Goal: Complete application form: Complete application form

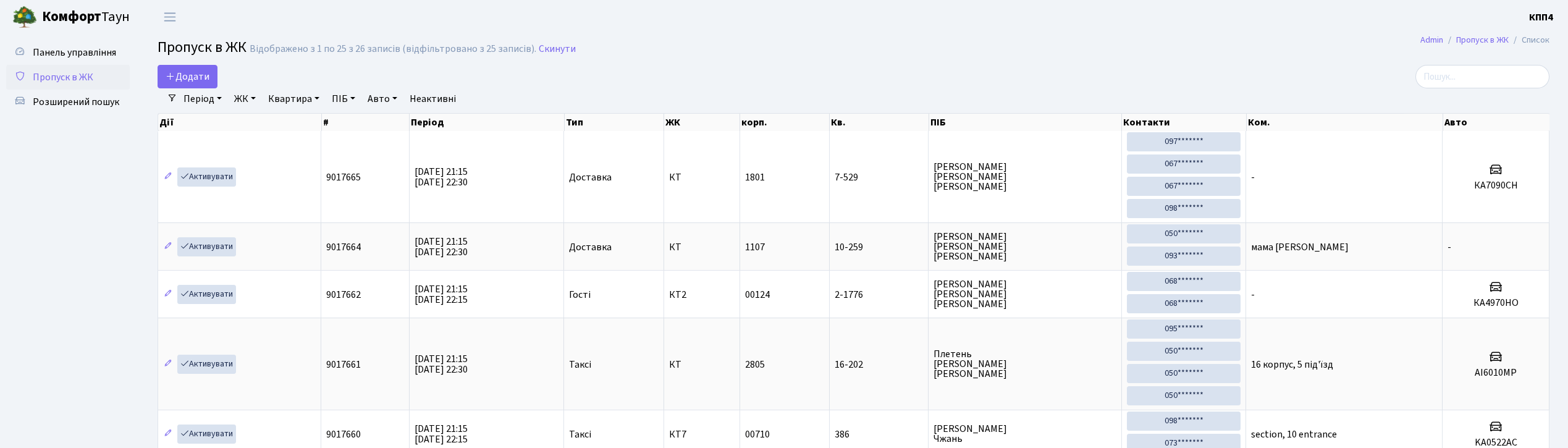
select select "25"
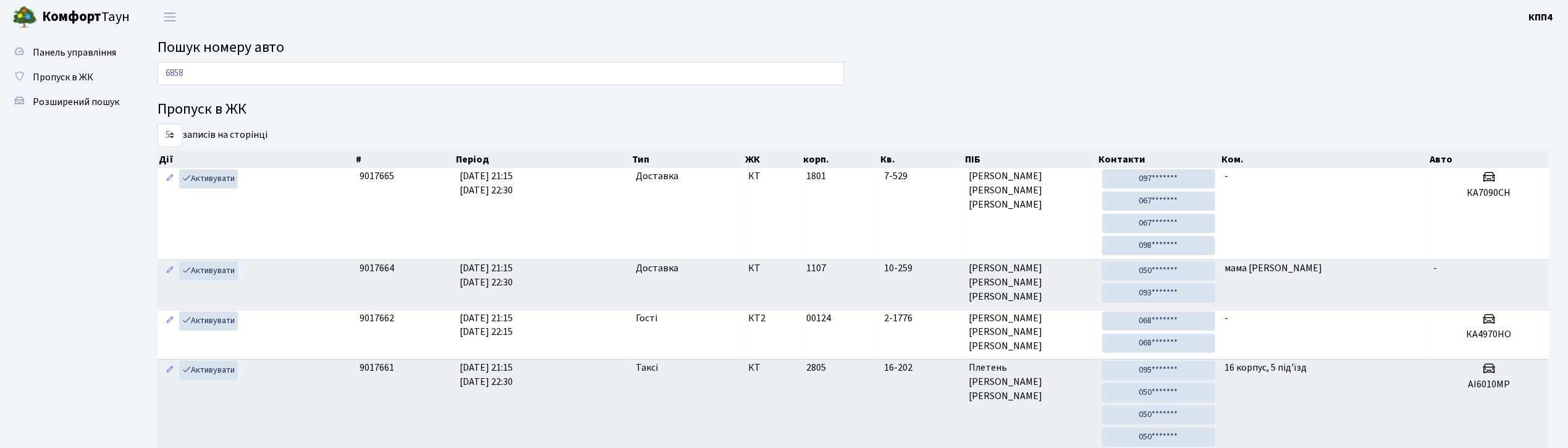
type input "6858"
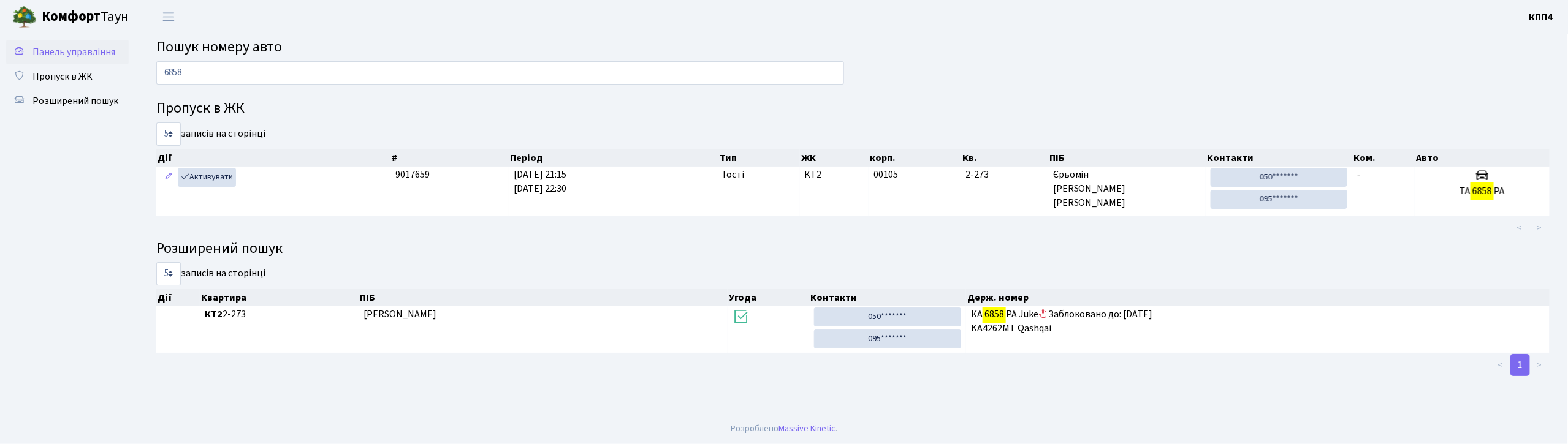
click at [77, 43] on link "Панель управління" at bounding box center [67, 52] width 123 height 25
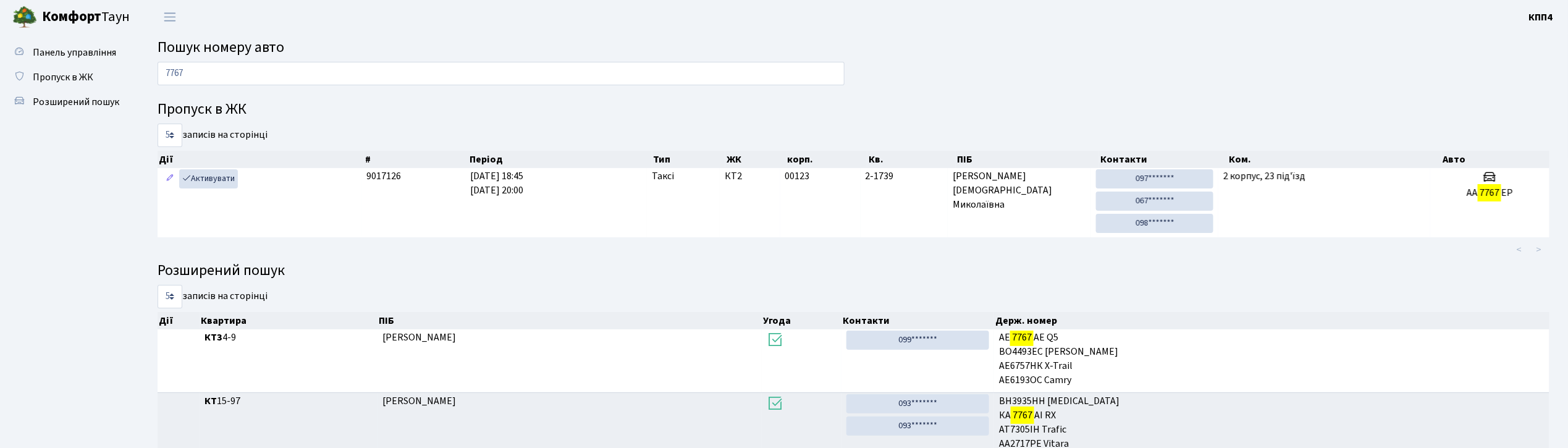
click at [215, 66] on input "7767" at bounding box center [500, 73] width 687 height 24
type input "3280"
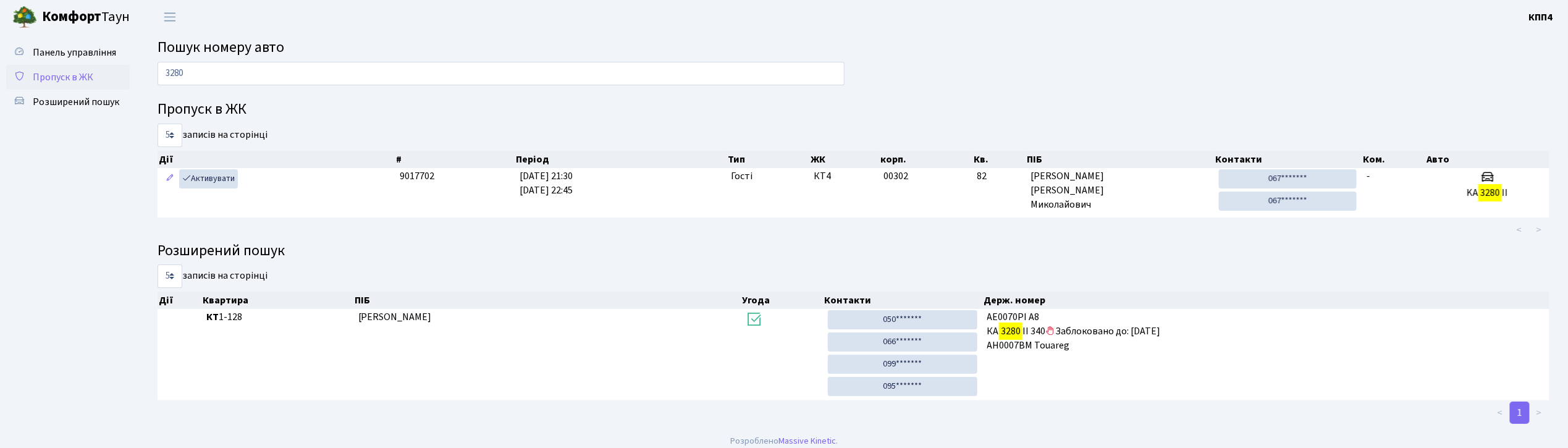
click at [54, 73] on span "Пропуск в ЖК" at bounding box center [62, 77] width 60 height 14
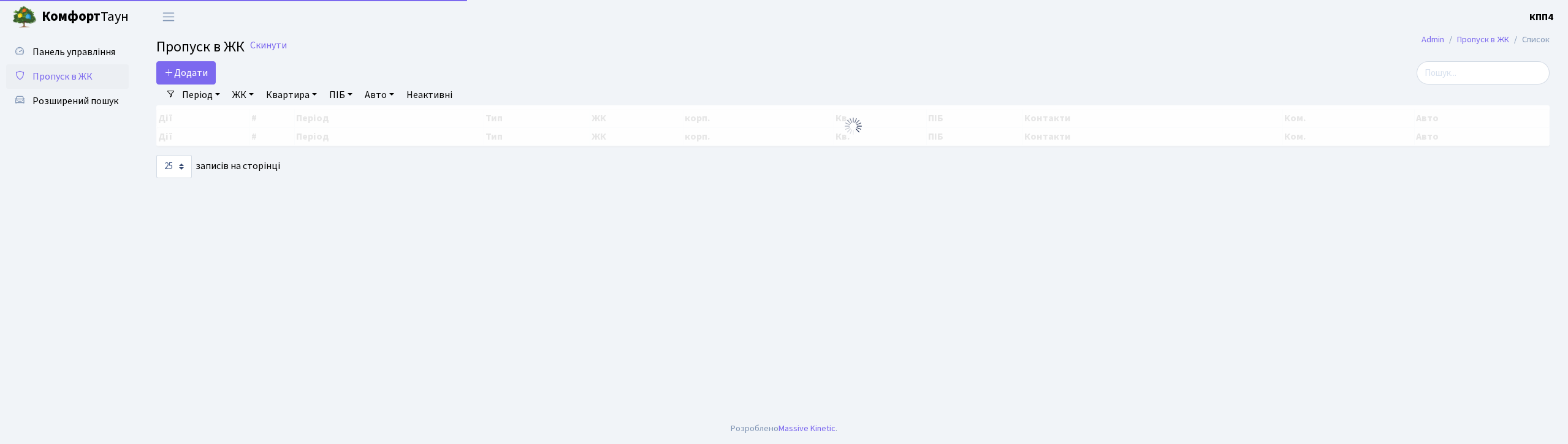
select select "25"
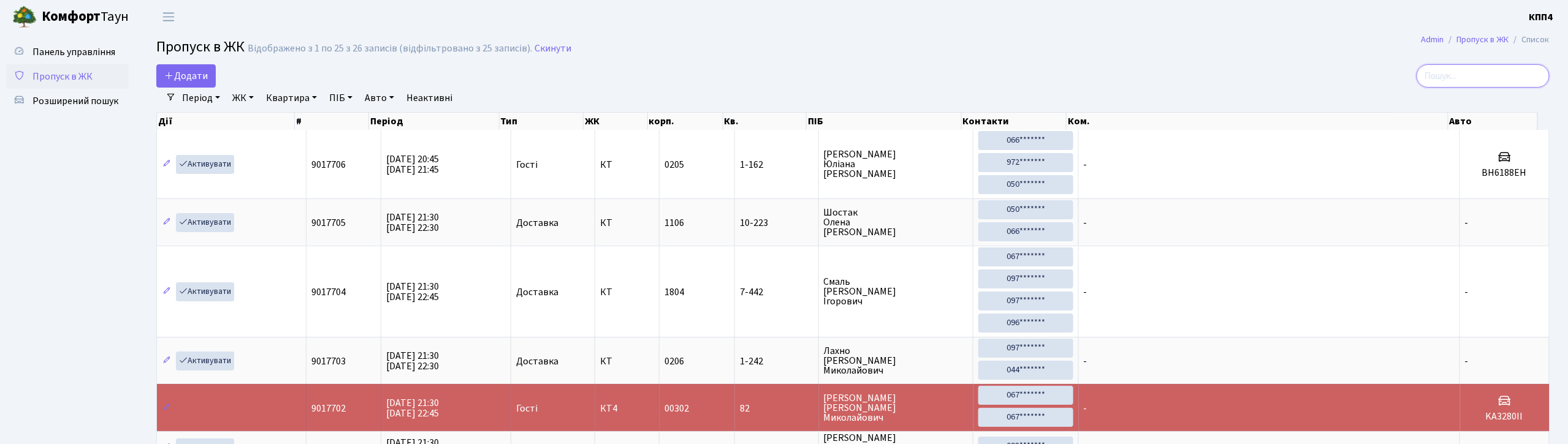
click at [1475, 84] on input "search" at bounding box center [1484, 76] width 133 height 24
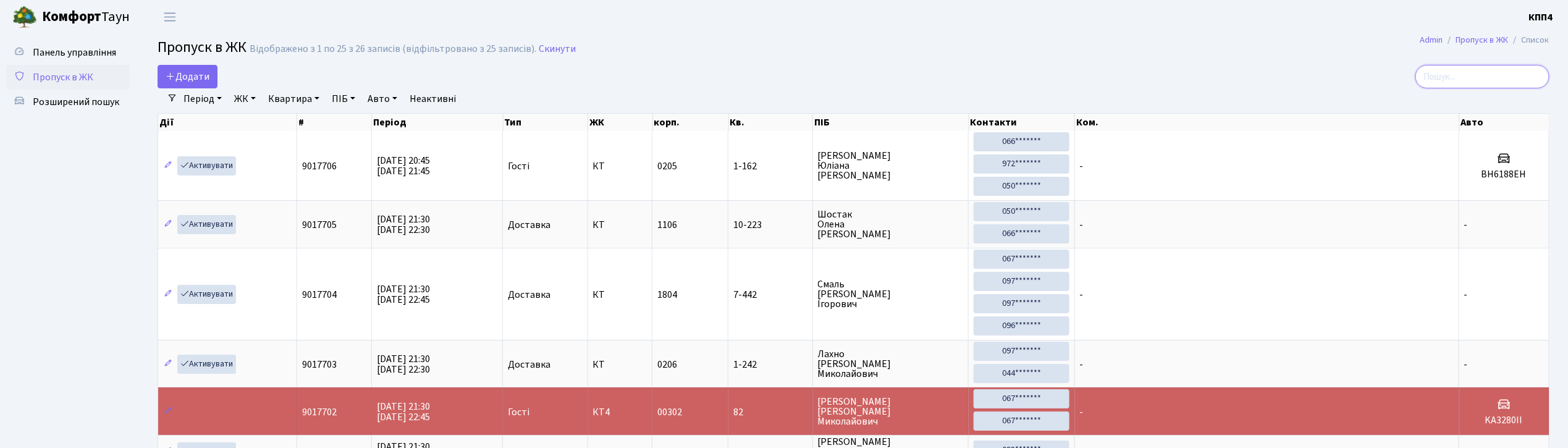
click at [1486, 85] on input "search" at bounding box center [1483, 77] width 134 height 24
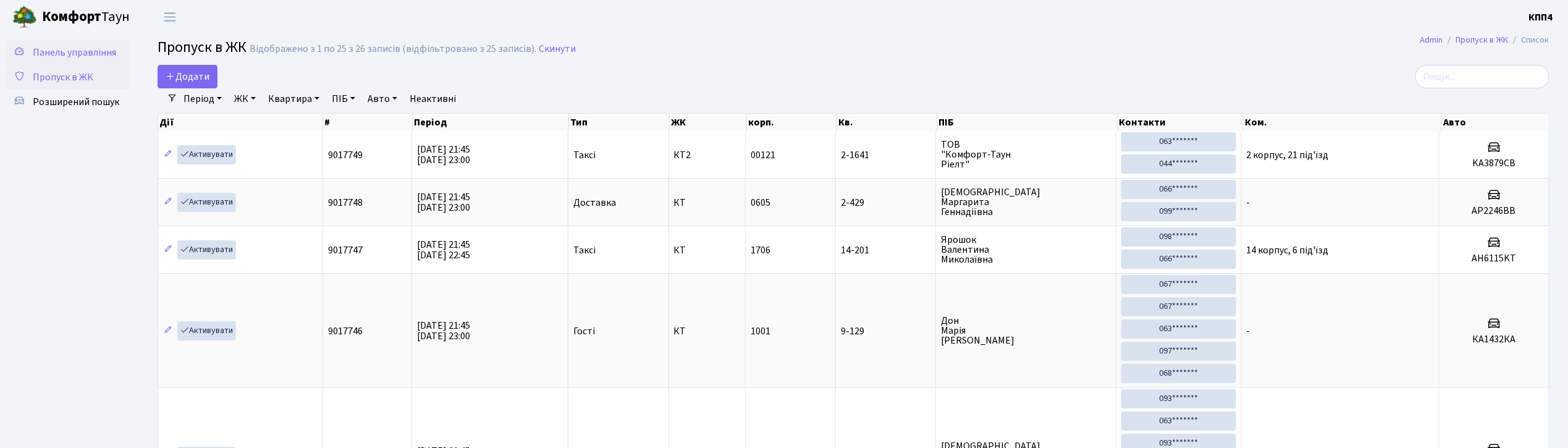
click at [72, 48] on span "Панель управління" at bounding box center [74, 52] width 83 height 14
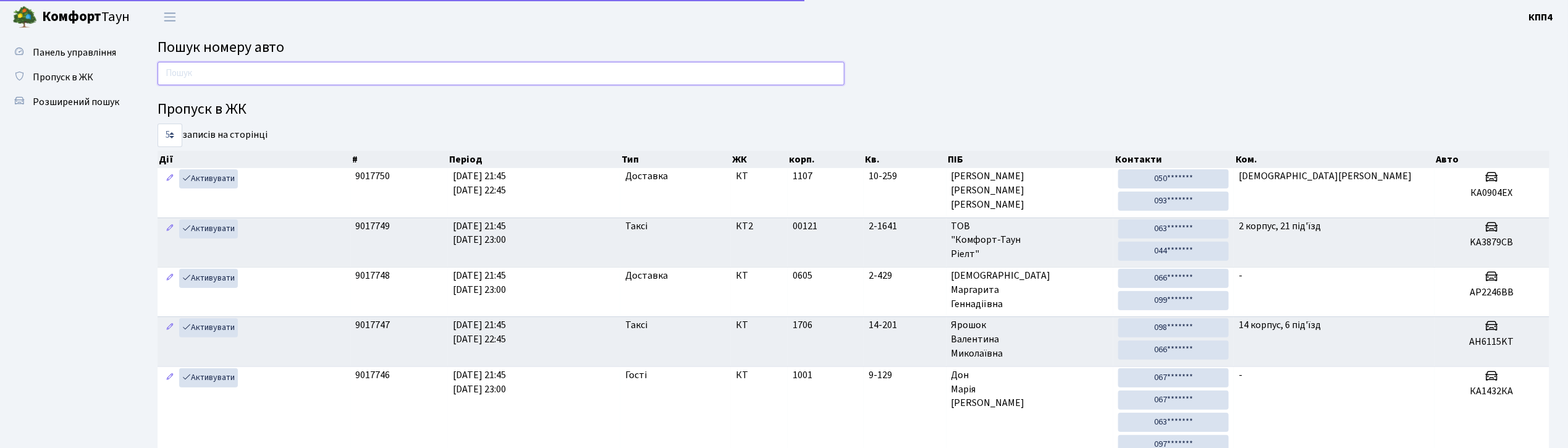
click at [214, 73] on input "text" at bounding box center [500, 73] width 687 height 24
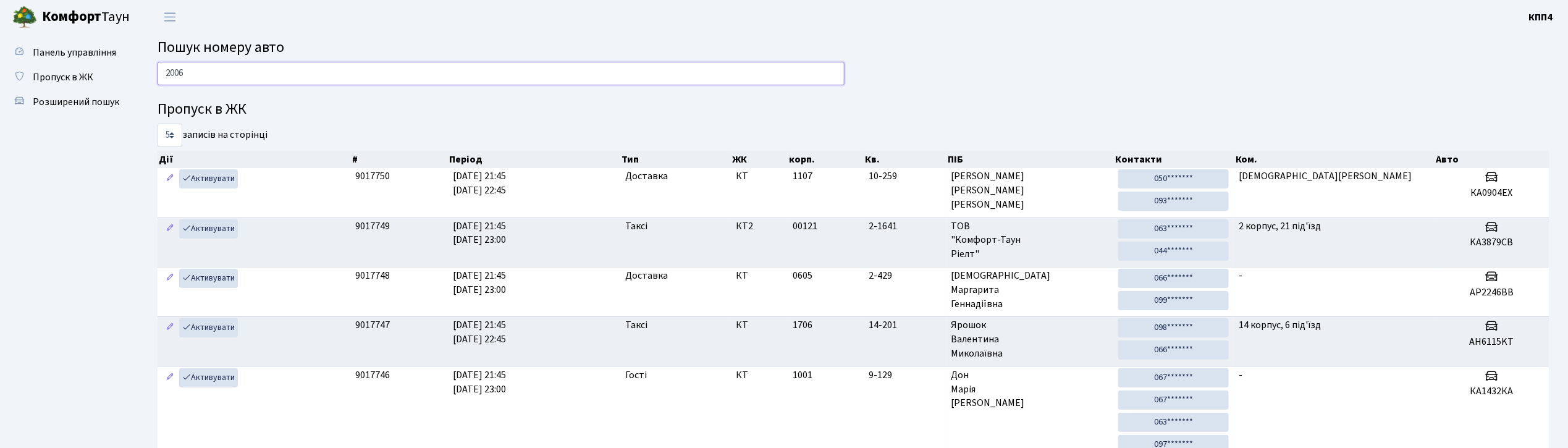
type input "2006"
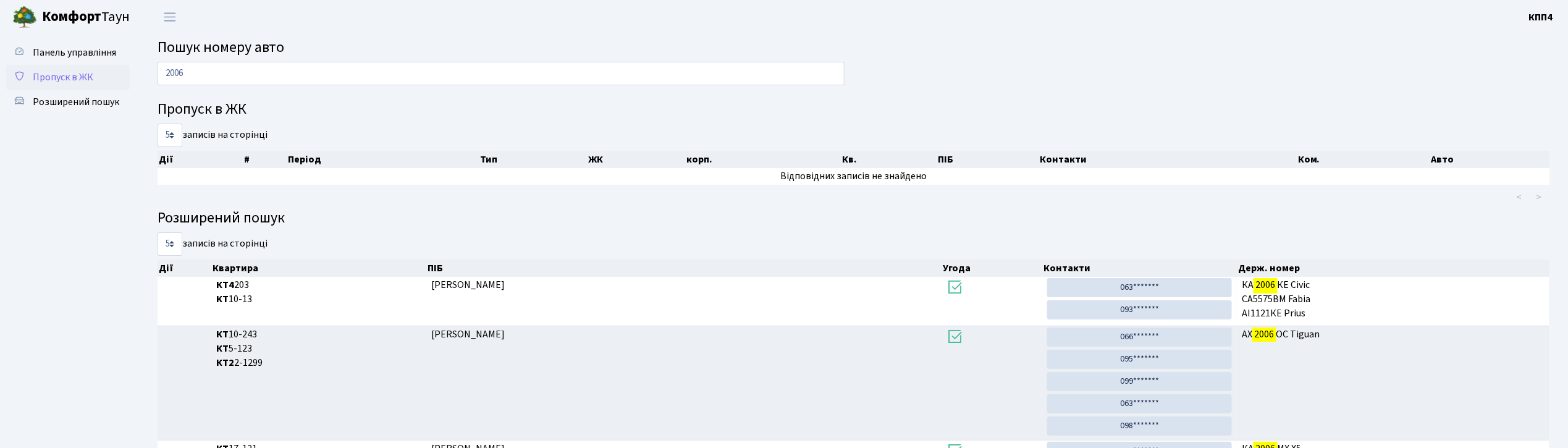
click at [55, 73] on span "Пропуск в ЖК" at bounding box center [62, 77] width 60 height 14
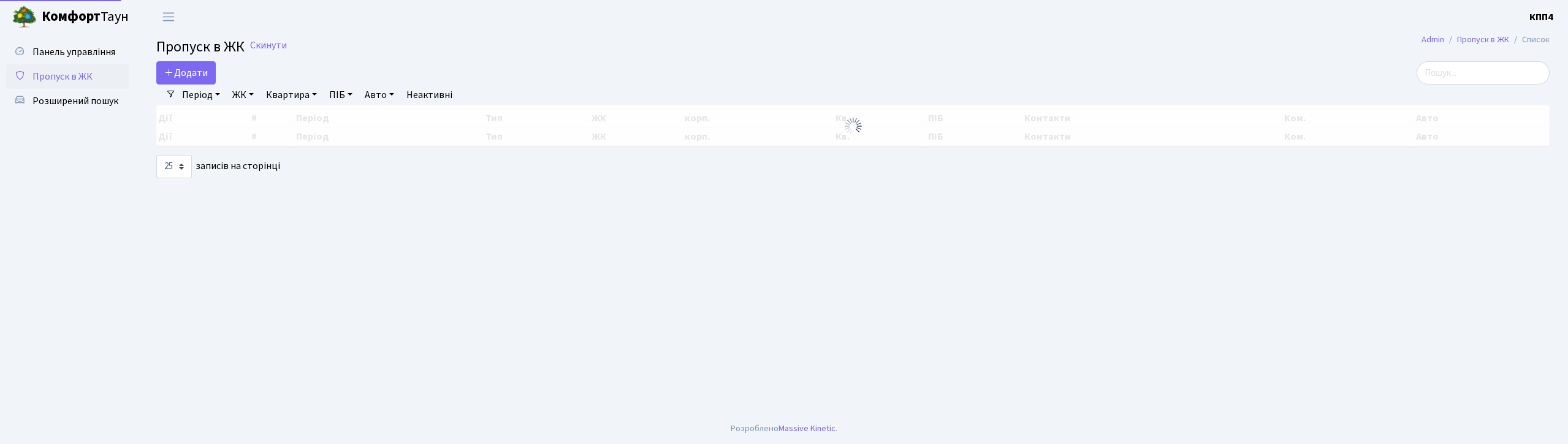
select select "25"
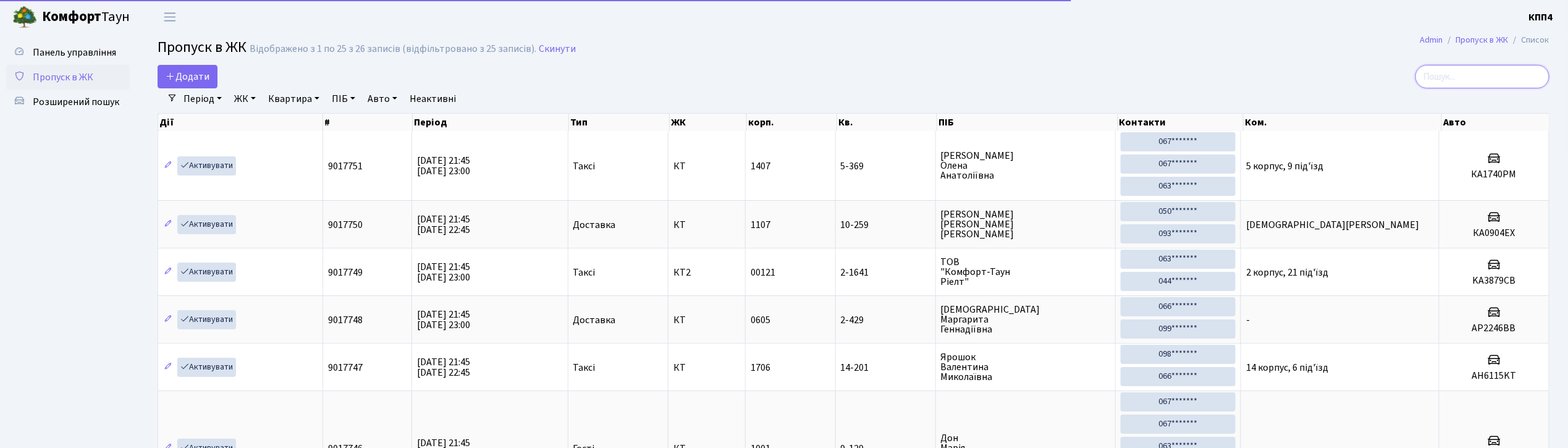
click at [1455, 77] on input "search" at bounding box center [1483, 77] width 134 height 24
click at [90, 45] on span "Панель управління" at bounding box center [74, 52] width 83 height 14
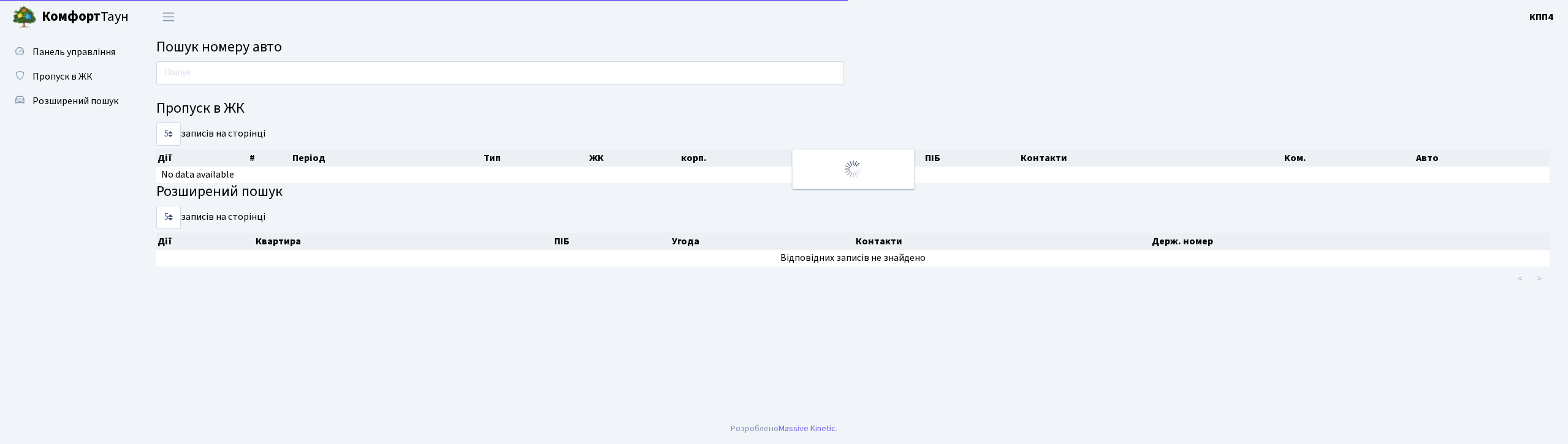
click at [285, 88] on div at bounding box center [500, 75] width 706 height 29
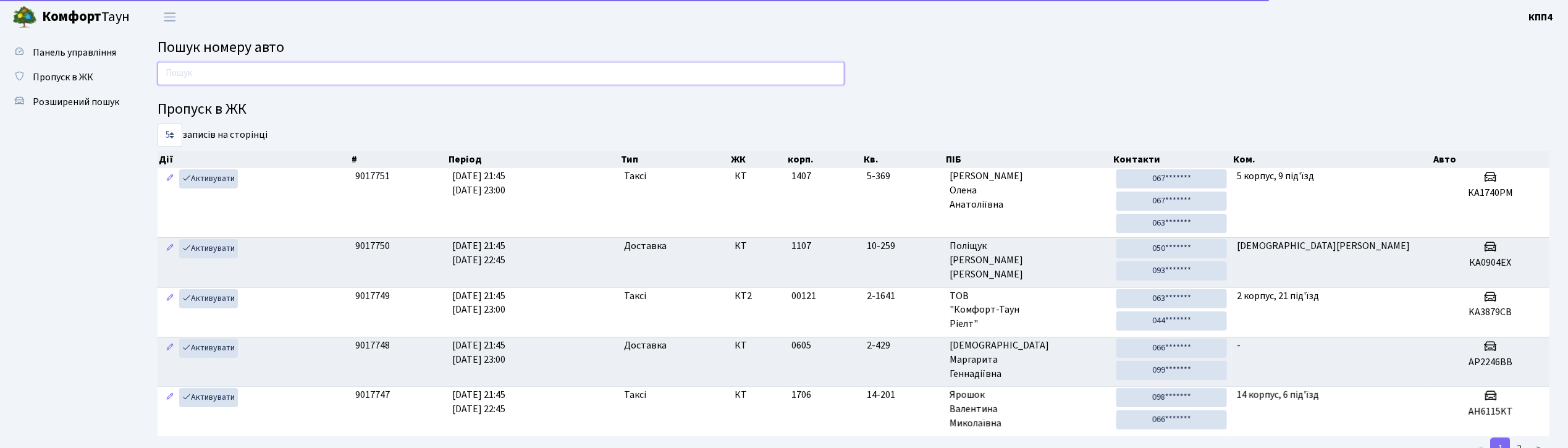
click at [287, 77] on input "text" at bounding box center [500, 73] width 687 height 24
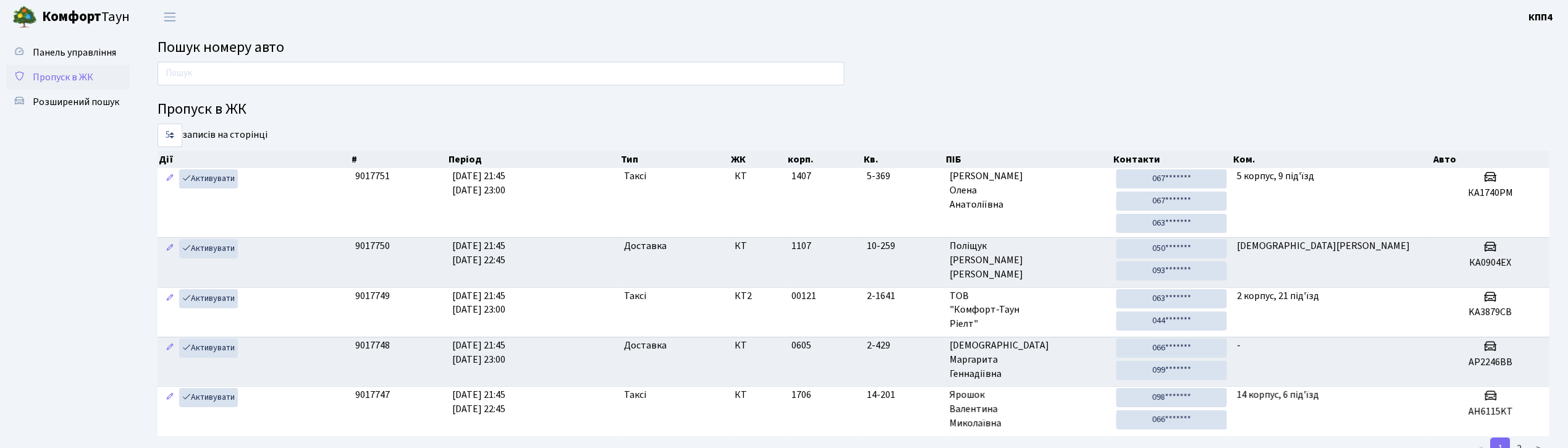
click at [37, 87] on link "Пропуск в ЖК" at bounding box center [67, 77] width 124 height 25
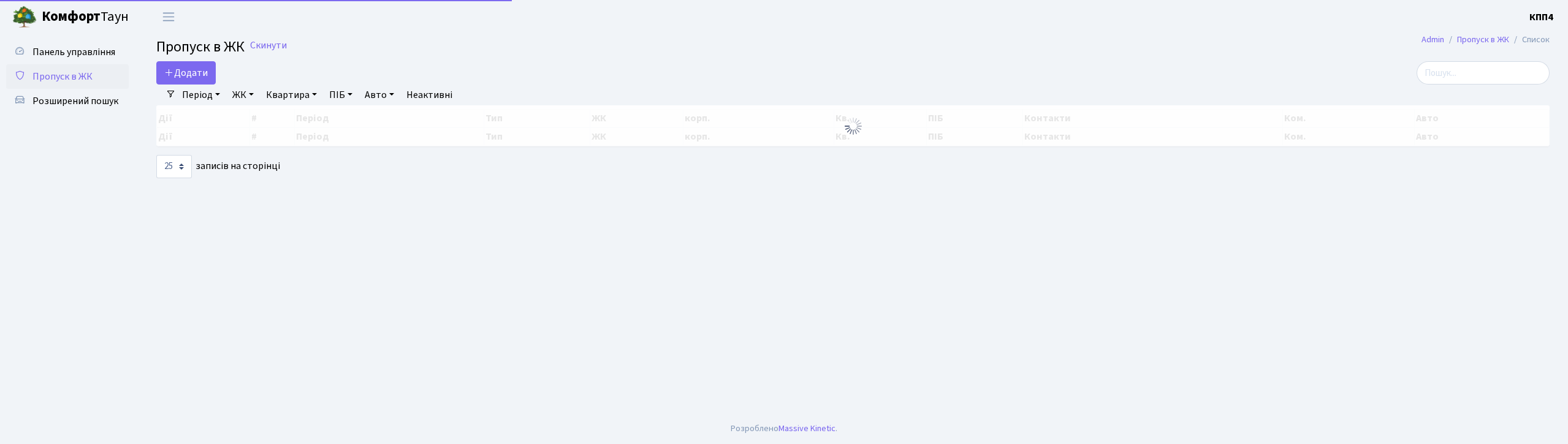
select select "25"
click at [176, 71] on span "Додати" at bounding box center [185, 73] width 43 height 14
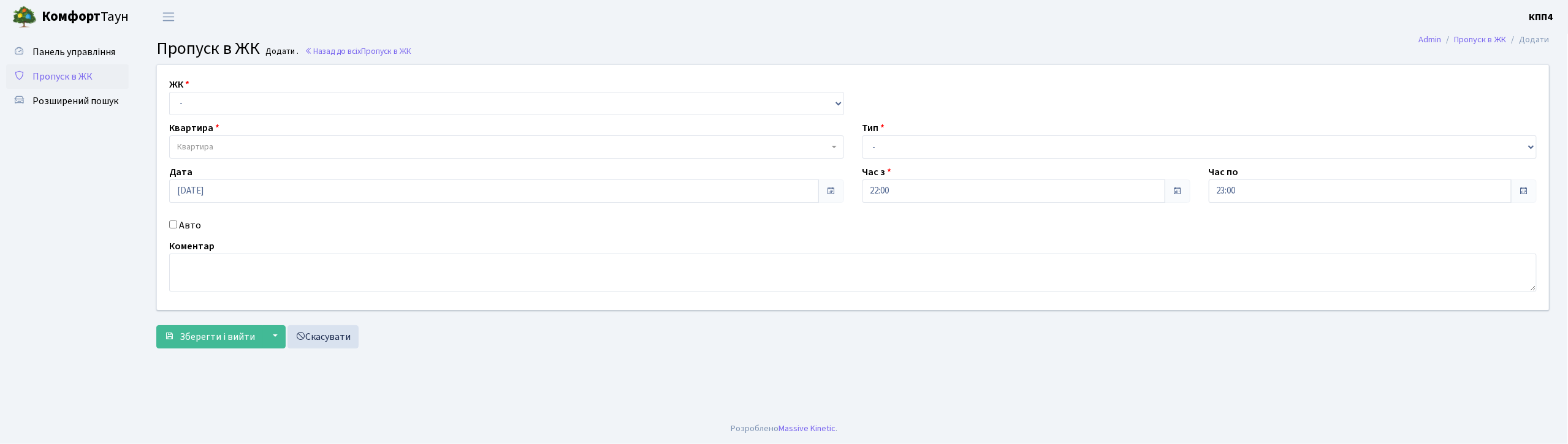
select select "271"
click at [169, 92] on select "- КТ, вул. Регенераторна, 4 КТ2, просп. [STREET_ADDRESS] [STREET_ADDRESS] [PERS…" at bounding box center [506, 104] width 675 height 24
select select
click at [181, 226] on label "Авто" at bounding box center [189, 224] width 22 height 15
click at [178, 226] on input "Авто" at bounding box center [173, 224] width 8 height 8
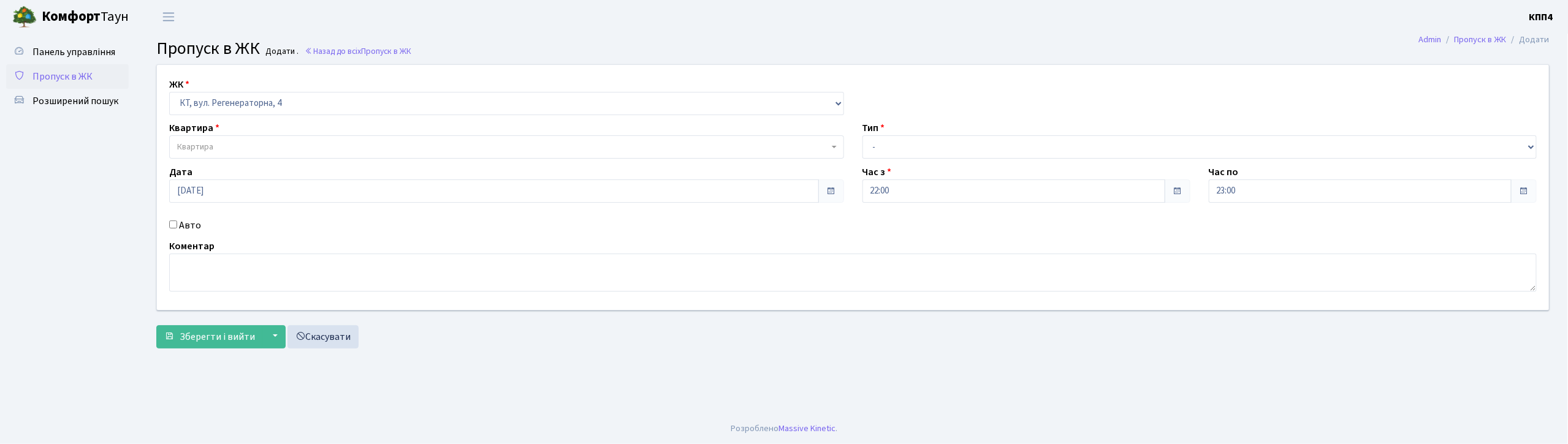
checkbox input "true"
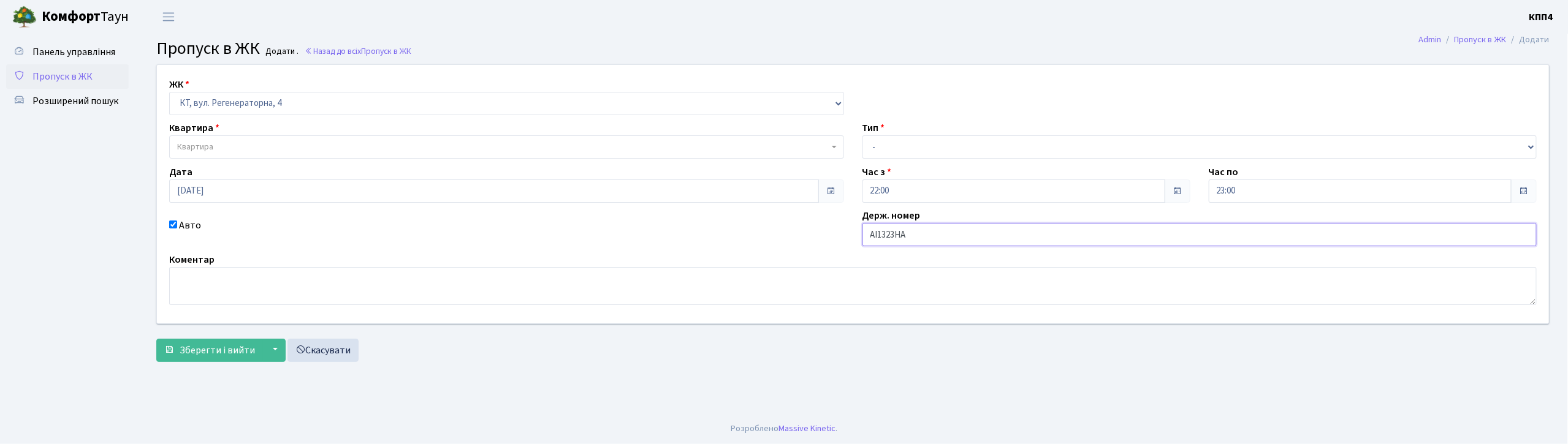
click at [903, 236] on input "АІ1323НА" at bounding box center [1200, 234] width 675 height 24
type input "АІ1323YА"
click at [895, 147] on select "- Доставка Таксі Гості Сервіс" at bounding box center [1200, 147] width 675 height 24
select select "2"
click at [862, 135] on select "- Доставка Таксі Гості Сервіс" at bounding box center [1200, 147] width 675 height 24
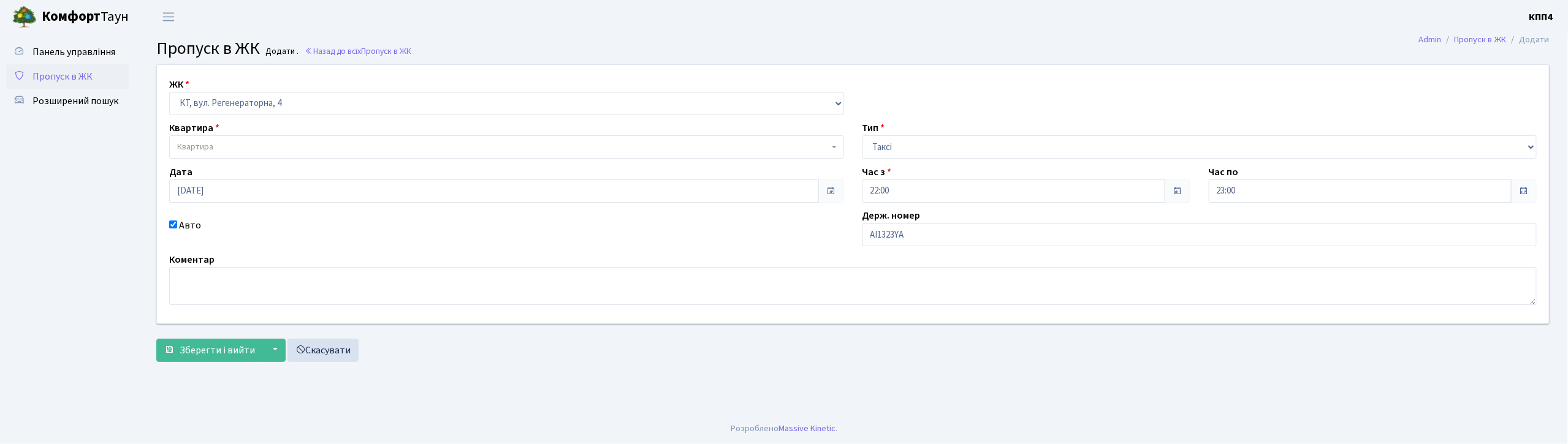
click at [316, 149] on span "Квартира" at bounding box center [503, 147] width 652 height 12
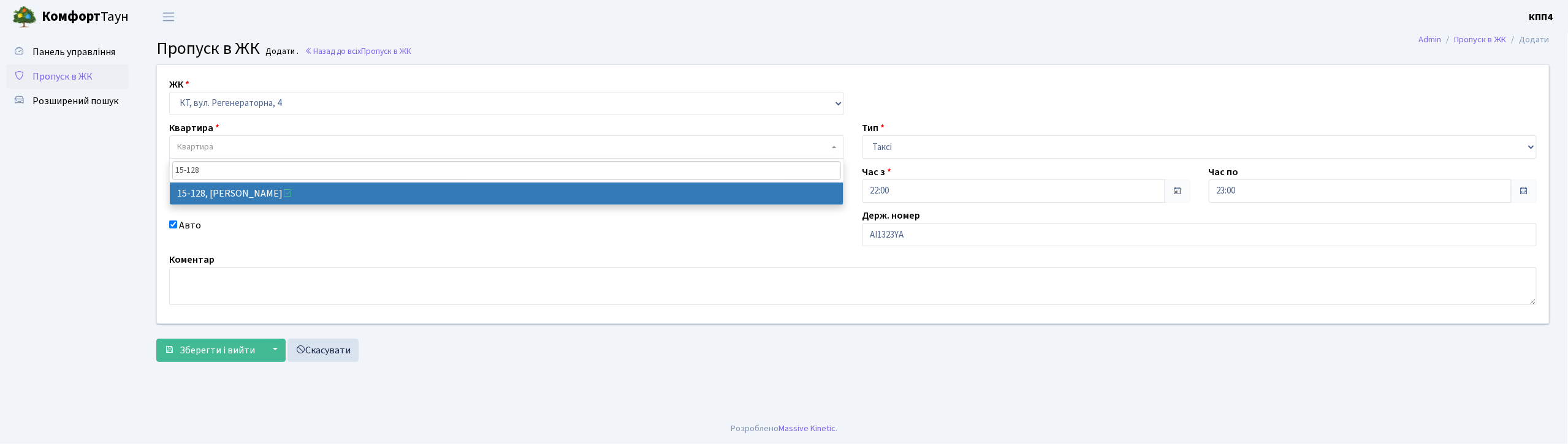
type input "15-128"
select select "8903"
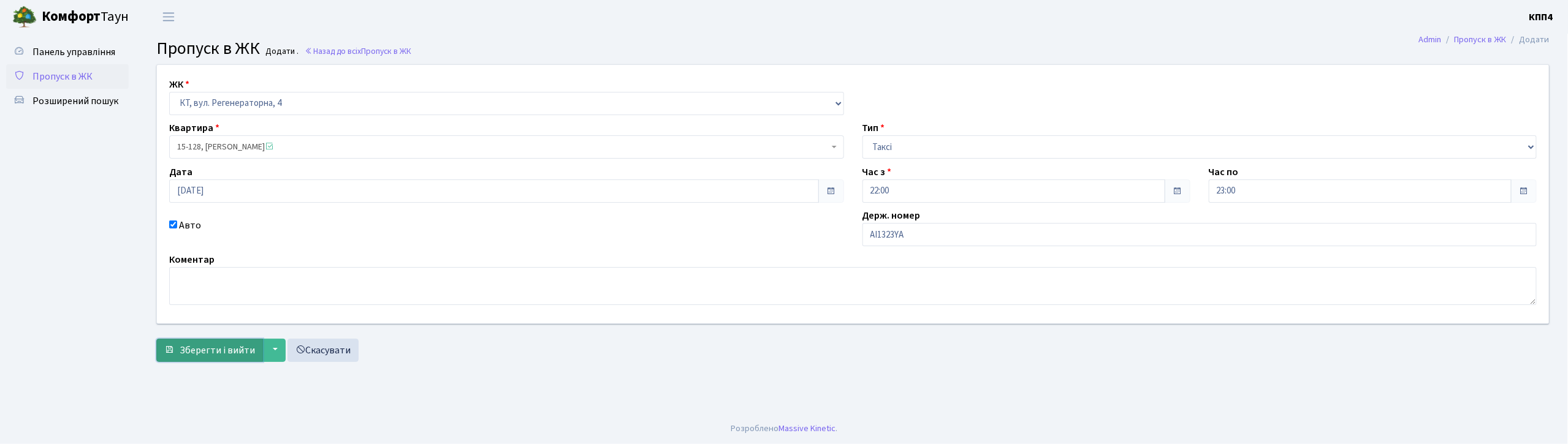
click at [200, 348] on span "Зберегти і вийти" at bounding box center [217, 351] width 76 height 14
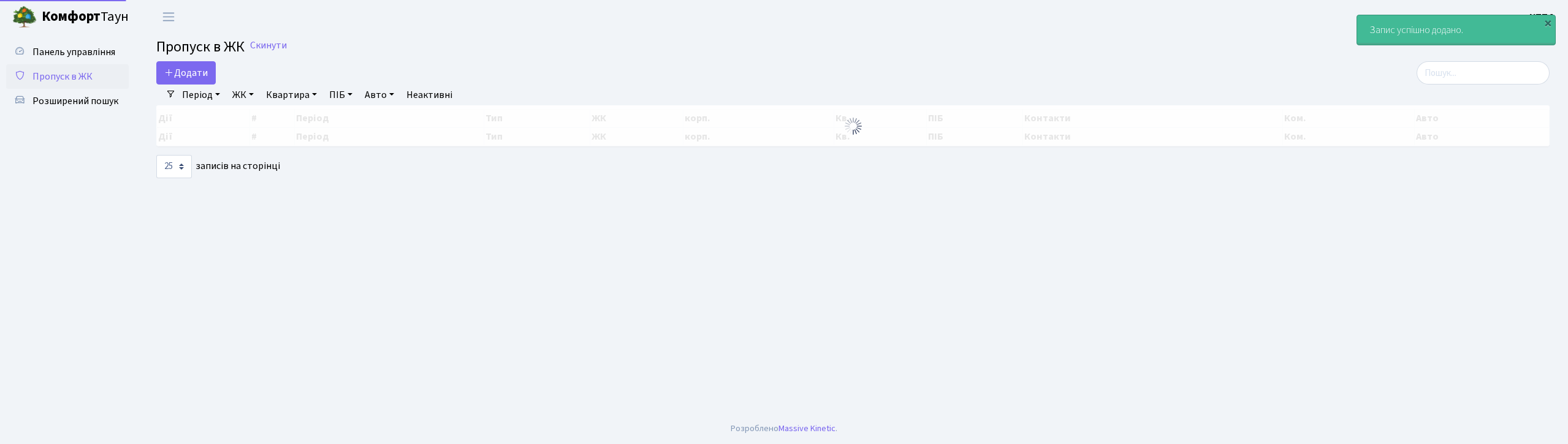
select select "25"
